Goal: Task Accomplishment & Management: Use online tool/utility

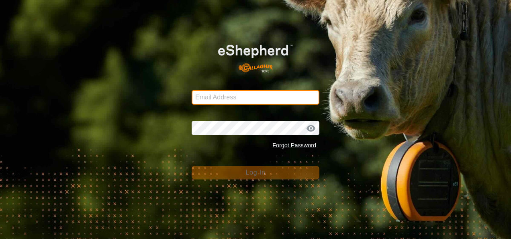
type input "glenalvonltd@gmail.com"
drag, startPoint x: 303, startPoint y: 95, endPoint x: 375, endPoint y: 134, distance: 82.0
click at [303, 95] on input "glenalvonltd@gmail.com" at bounding box center [256, 97] width 128 height 14
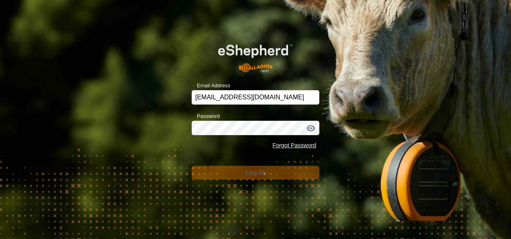
click at [375, 134] on div "Email Address glenalvonltd@gmail.com Password Forgot Password Log In" at bounding box center [255, 119] width 511 height 239
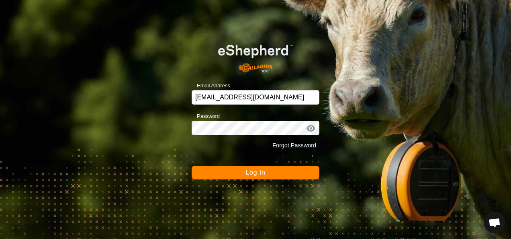
click at [277, 172] on button "Log In" at bounding box center [256, 173] width 128 height 14
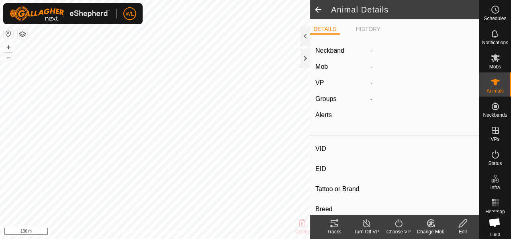
type input "Y38"
type input "-"
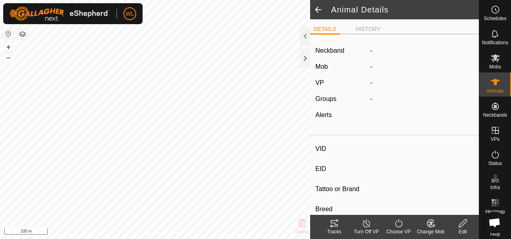
type input "0 kg"
type input "-"
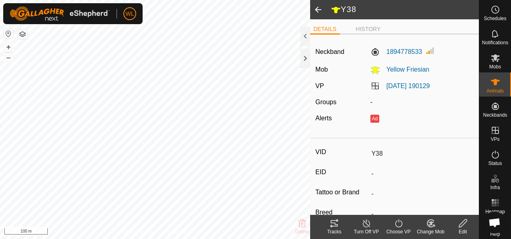
click at [362, 227] on icon at bounding box center [367, 223] width 10 height 10
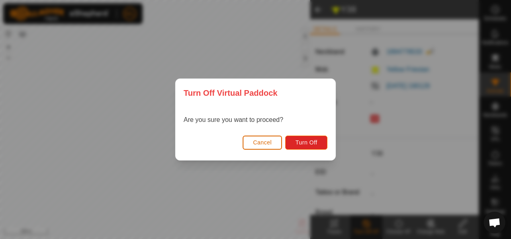
click at [270, 146] on button "Cancel" at bounding box center [263, 142] width 40 height 14
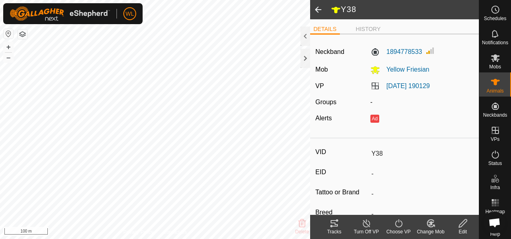
click at [335, 223] on icon at bounding box center [334, 223] width 7 height 6
click at [491, 33] on icon at bounding box center [496, 34] width 10 height 10
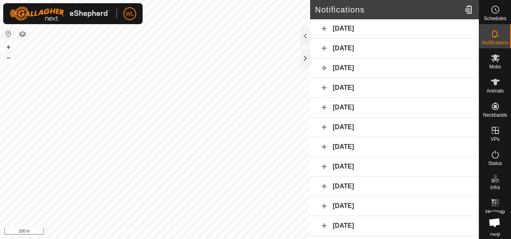
scroll to position [40, 0]
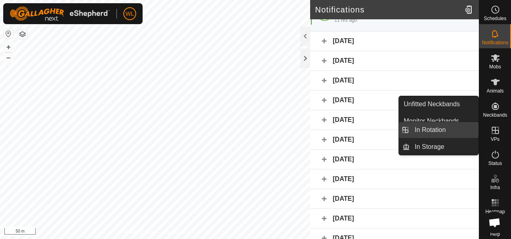
click at [456, 129] on link "In Rotation" at bounding box center [444, 130] width 69 height 16
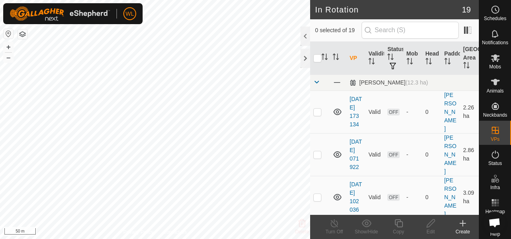
click at [463, 226] on icon at bounding box center [463, 223] width 0 height 6
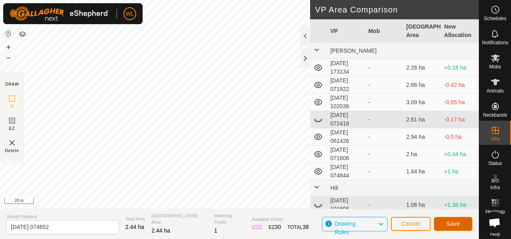
click at [454, 223] on span "Save" at bounding box center [453, 223] width 14 height 6
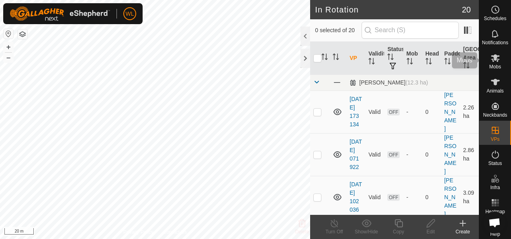
click at [493, 59] on icon at bounding box center [495, 58] width 9 height 8
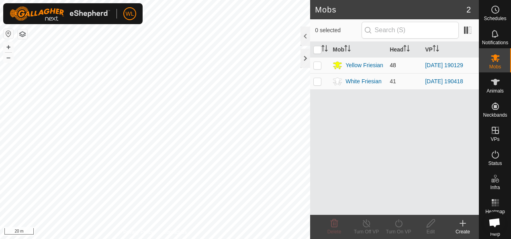
drag, startPoint x: 317, startPoint y: 63, endPoint x: 331, endPoint y: 67, distance: 14.6
click at [317, 63] on p-checkbox at bounding box center [317, 65] width 8 height 6
checkbox input "true"
click at [401, 223] on icon at bounding box center [399, 223] width 10 height 10
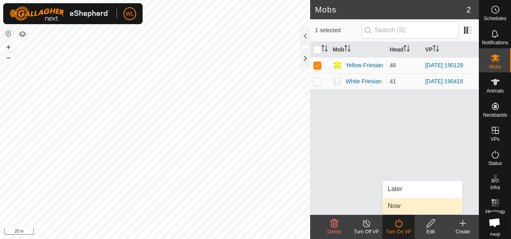
click at [402, 205] on link "Now" at bounding box center [423, 206] width 80 height 16
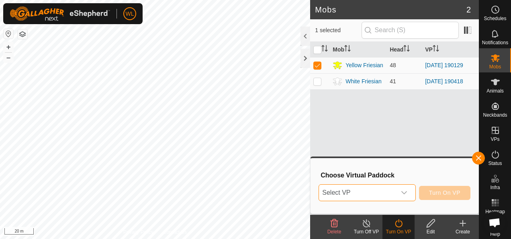
click at [370, 188] on span "Select VP" at bounding box center [357, 192] width 77 height 16
click at [370, 189] on span "Select VP" at bounding box center [357, 192] width 77 height 16
click at [366, 192] on span "Select VP" at bounding box center [357, 192] width 77 height 16
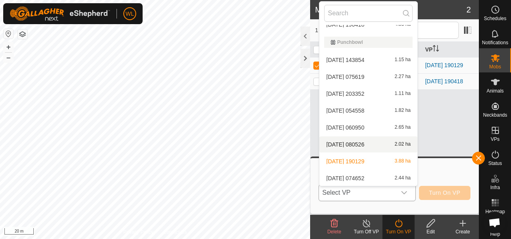
scroll to position [250, 0]
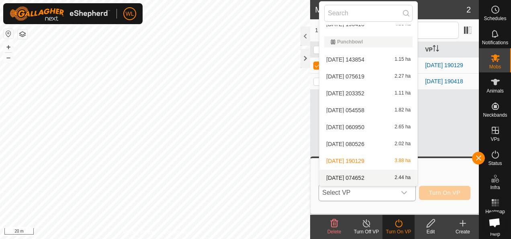
click at [362, 177] on li "[DATE] 074652 2.44 ha" at bounding box center [368, 178] width 98 height 16
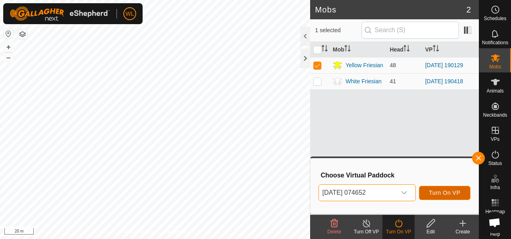
click at [445, 188] on button "Turn On VP" at bounding box center [444, 193] width 51 height 14
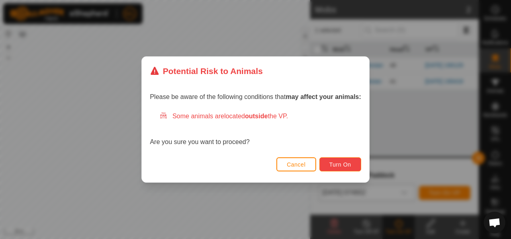
click at [334, 161] on span "Turn On" at bounding box center [340, 164] width 22 height 6
